Goal: Transaction & Acquisition: Purchase product/service

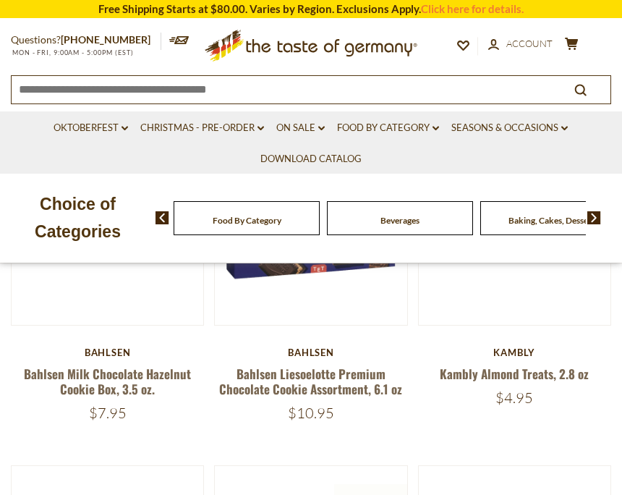
scroll to position [455, 0]
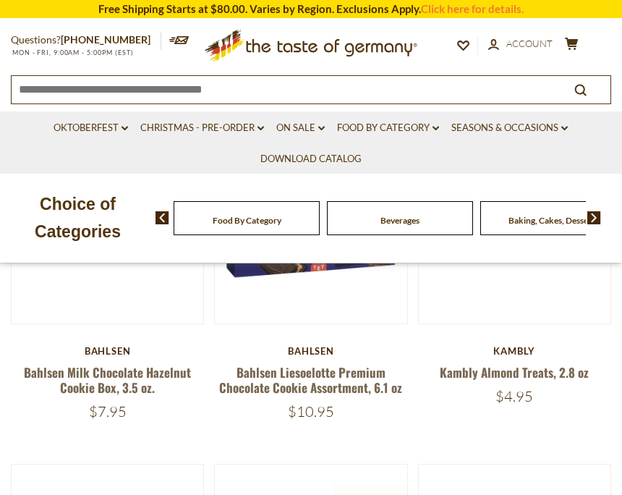
click at [600, 216] on img at bounding box center [595, 217] width 14 height 13
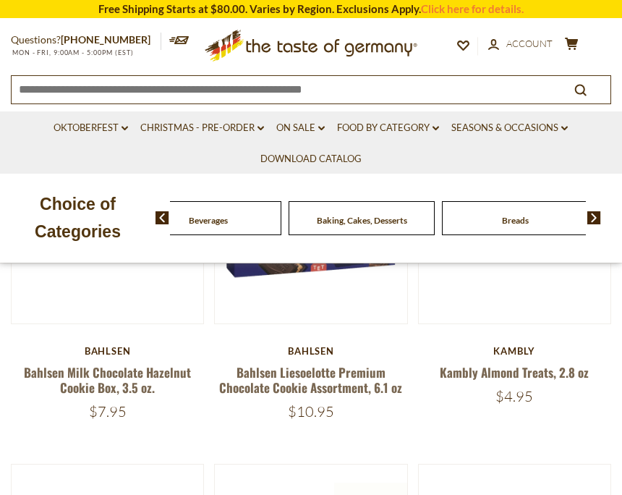
click at [552, 134] on link "Seasons & Occasions dropdown_arrow" at bounding box center [510, 128] width 117 height 16
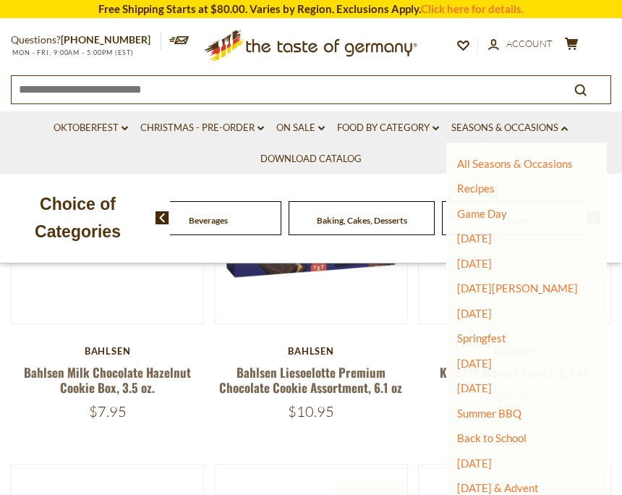
click at [492, 239] on link "[DATE]" at bounding box center [474, 238] width 35 height 13
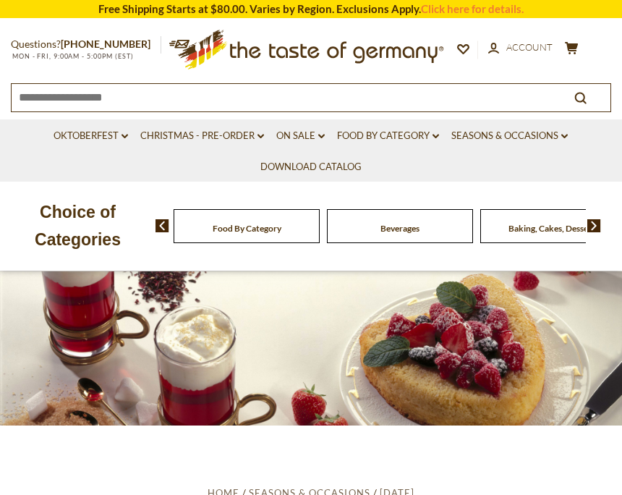
click at [274, 232] on div "Beverages" at bounding box center [247, 226] width 146 height 34
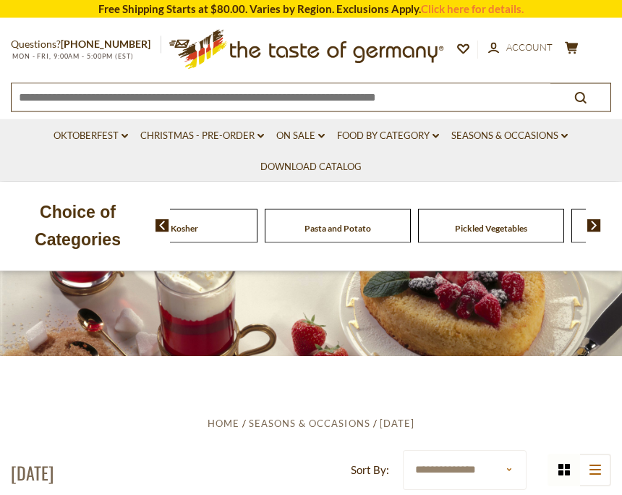
scroll to position [70, 0]
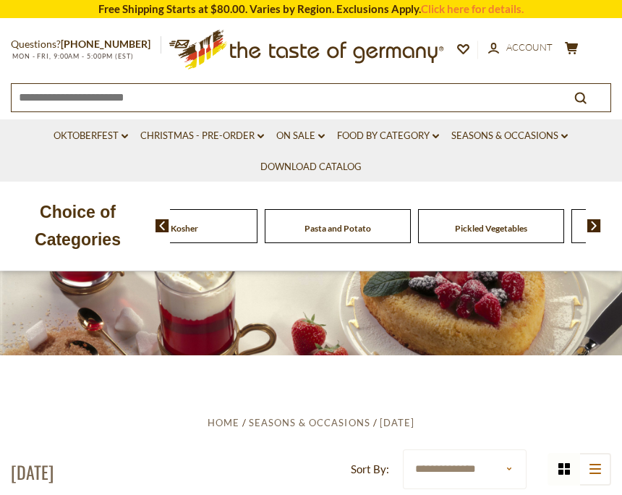
click at [594, 224] on img at bounding box center [595, 225] width 14 height 13
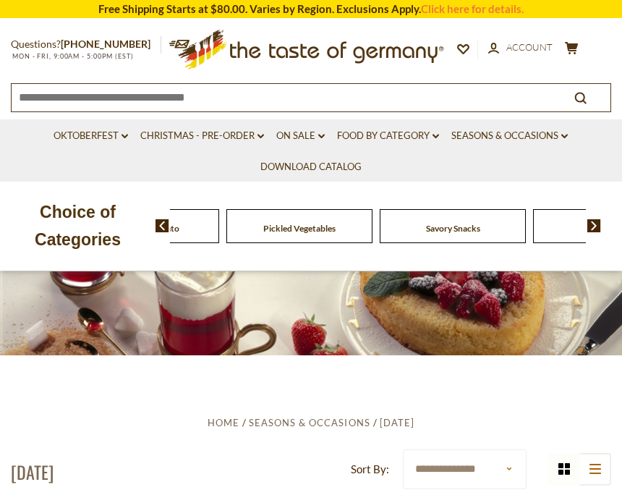
click at [599, 222] on img at bounding box center [595, 225] width 14 height 13
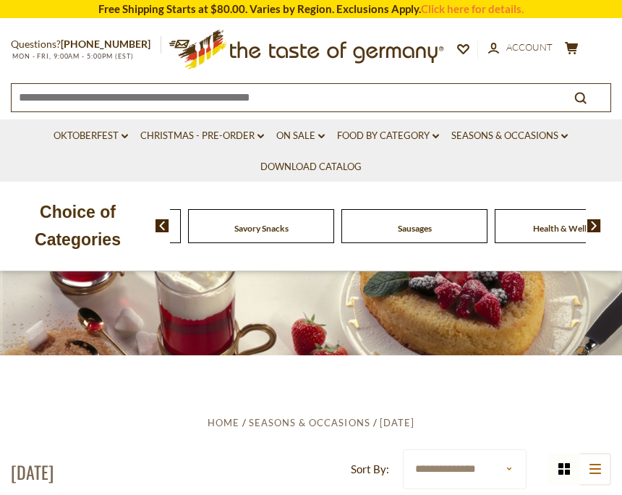
click at [598, 220] on img at bounding box center [595, 225] width 14 height 13
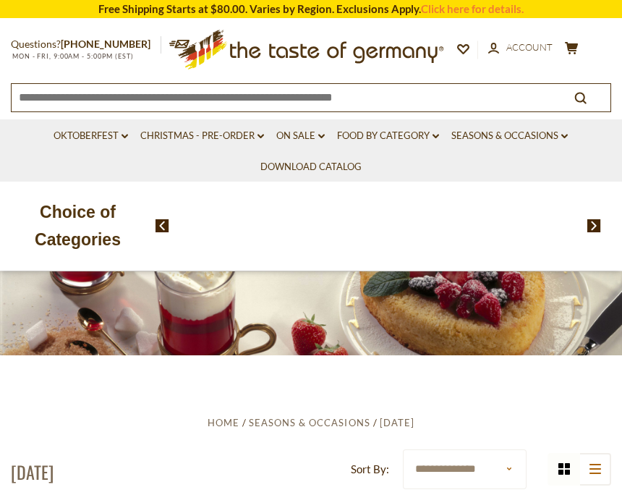
click at [523, 228] on div "Food By Category Beverages Baking, Cakes, Desserts Breads Candy Cereal Cookies …" at bounding box center [378, 226] width 416 height 34
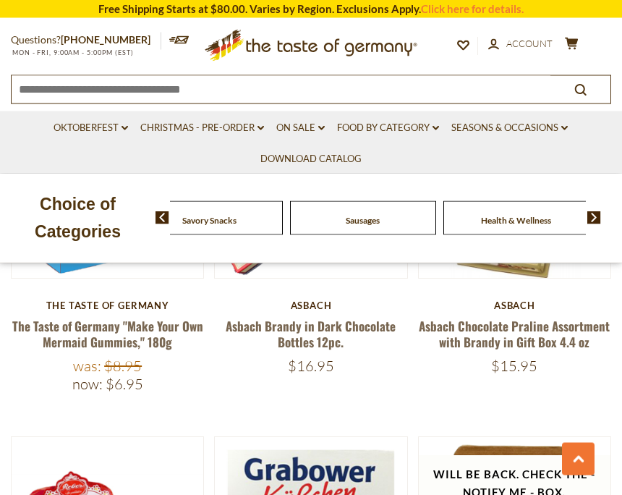
scroll to position [1549, 0]
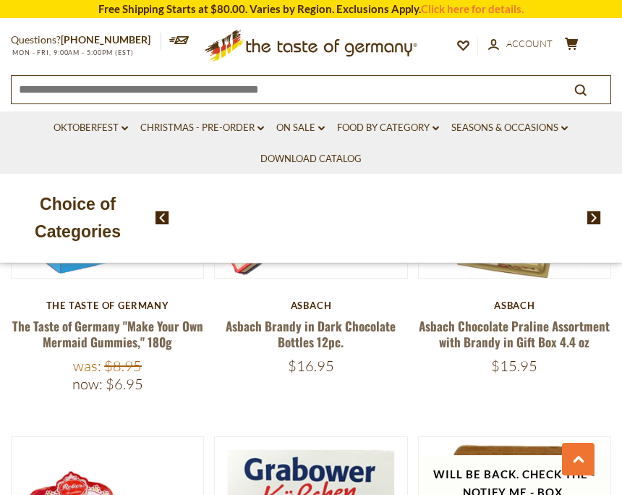
click at [531, 224] on div "Food By Category Beverages Baking, Cakes, Desserts Breads Candy Cereal Cookies …" at bounding box center [378, 218] width 416 height 34
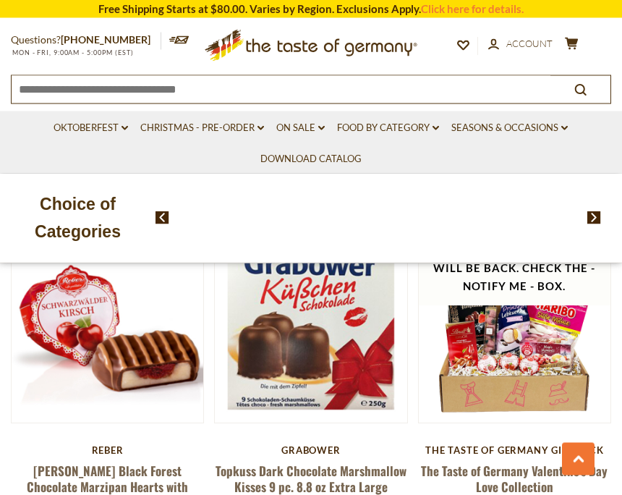
scroll to position [1755, 0]
click at [544, 462] on link "The Taste of Germany Valentine’s Day Love Collection" at bounding box center [514, 478] width 187 height 33
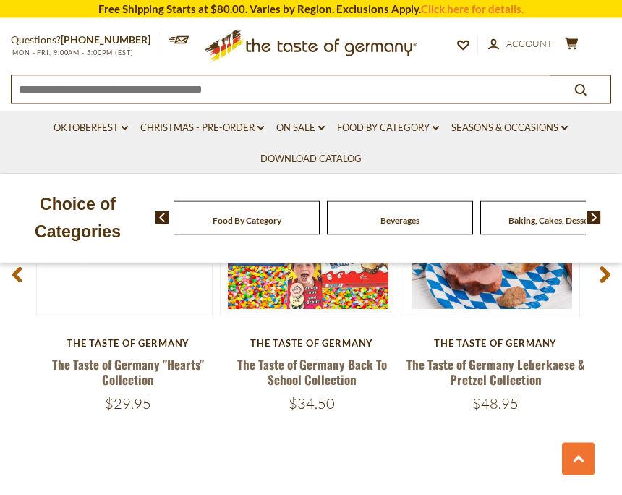
scroll to position [2123, 0]
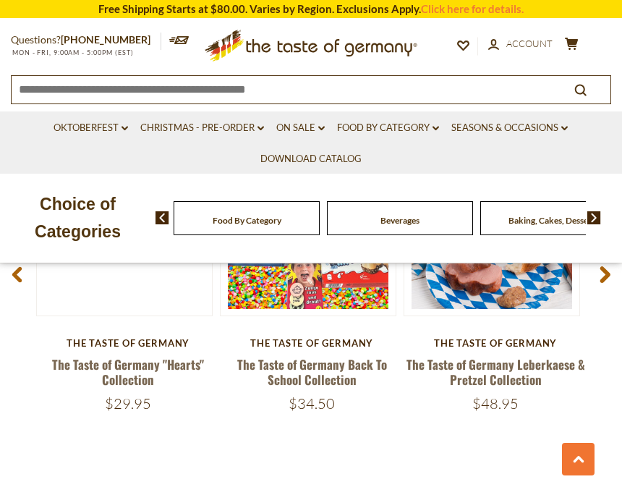
click at [615, 269] on span at bounding box center [605, 277] width 34 height 46
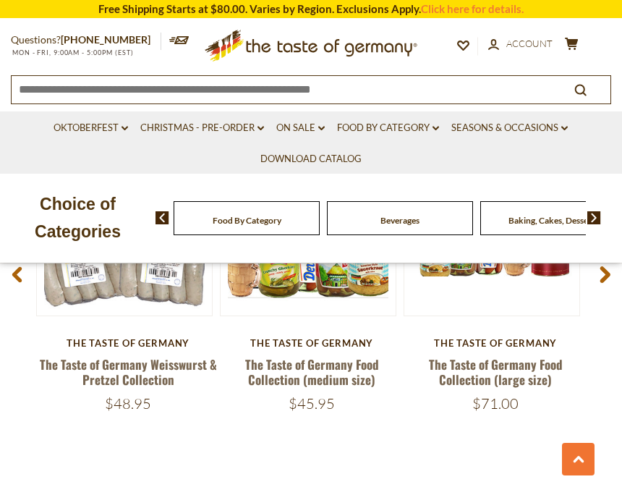
click at [616, 269] on span at bounding box center [605, 277] width 34 height 46
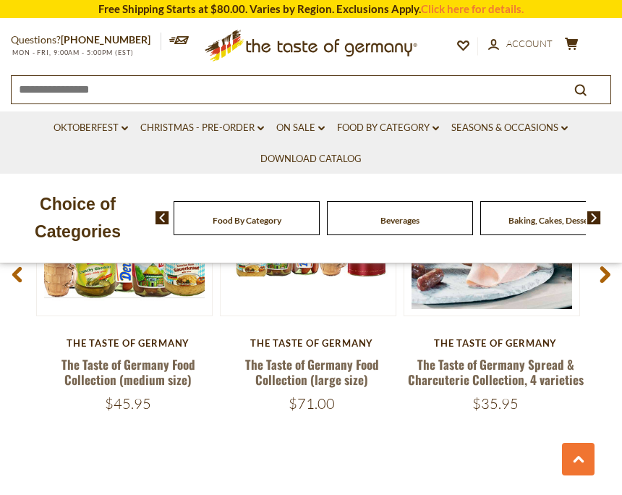
click at [615, 270] on span at bounding box center [605, 277] width 34 height 46
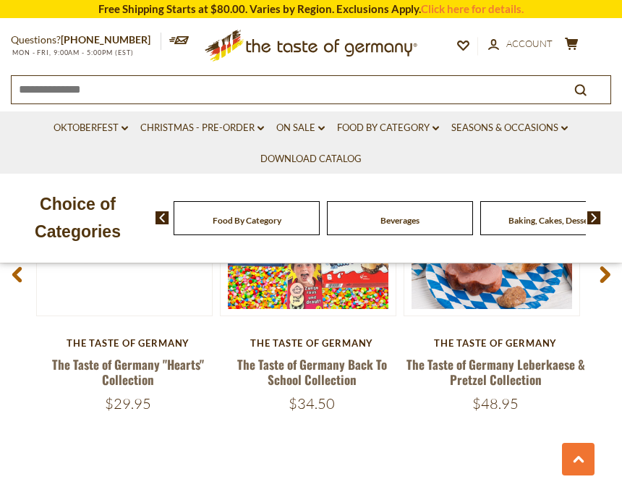
click at [22, 278] on span at bounding box center [17, 277] width 34 height 46
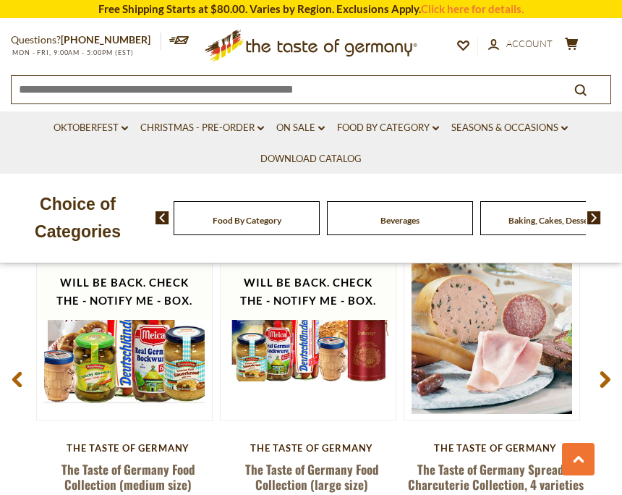
scroll to position [2009, 0]
